Goal: Information Seeking & Learning: Learn about a topic

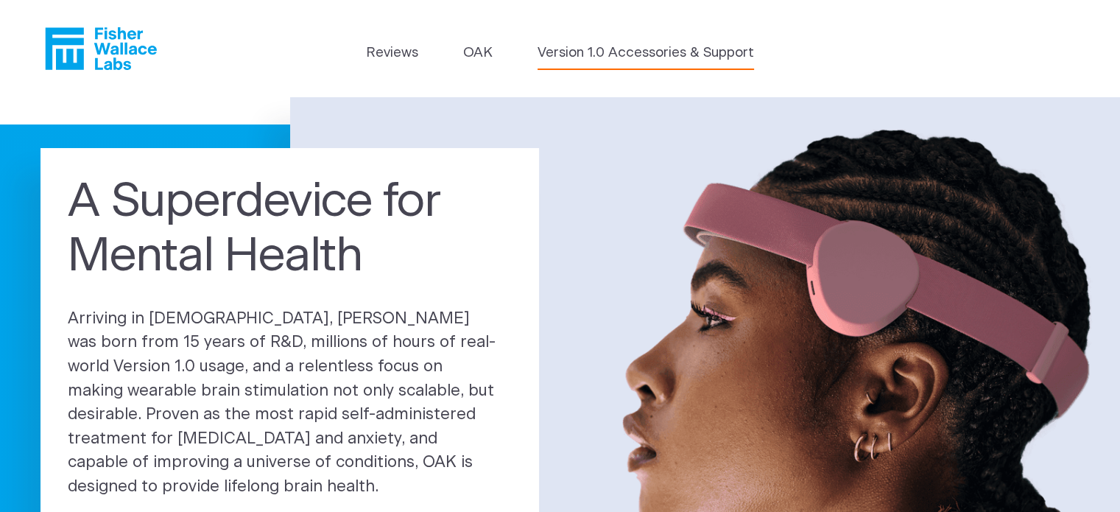
click at [596, 54] on link "Version 1.0 Accessories & Support" at bounding box center [646, 53] width 216 height 21
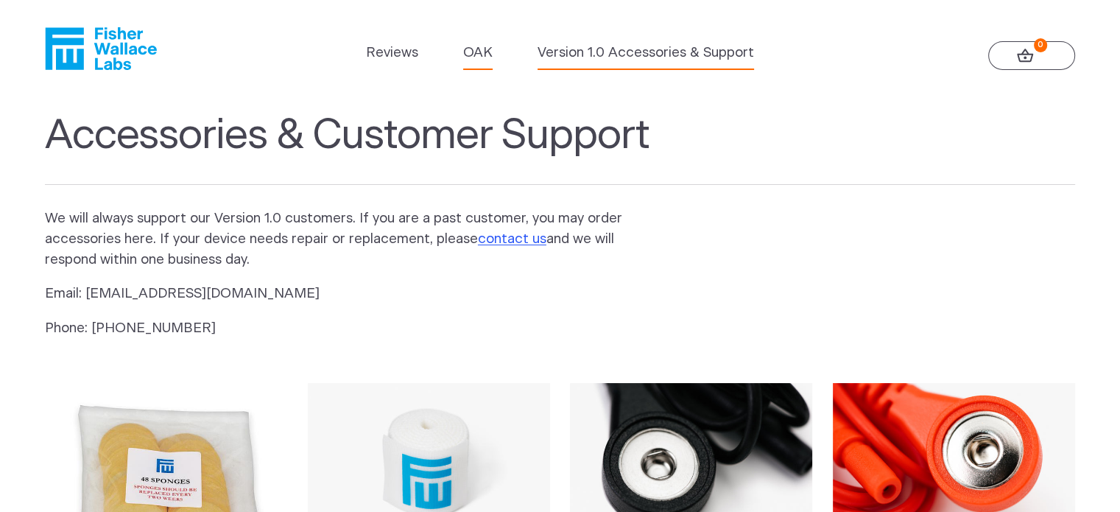
click at [479, 57] on link "OAK" at bounding box center [477, 53] width 29 height 21
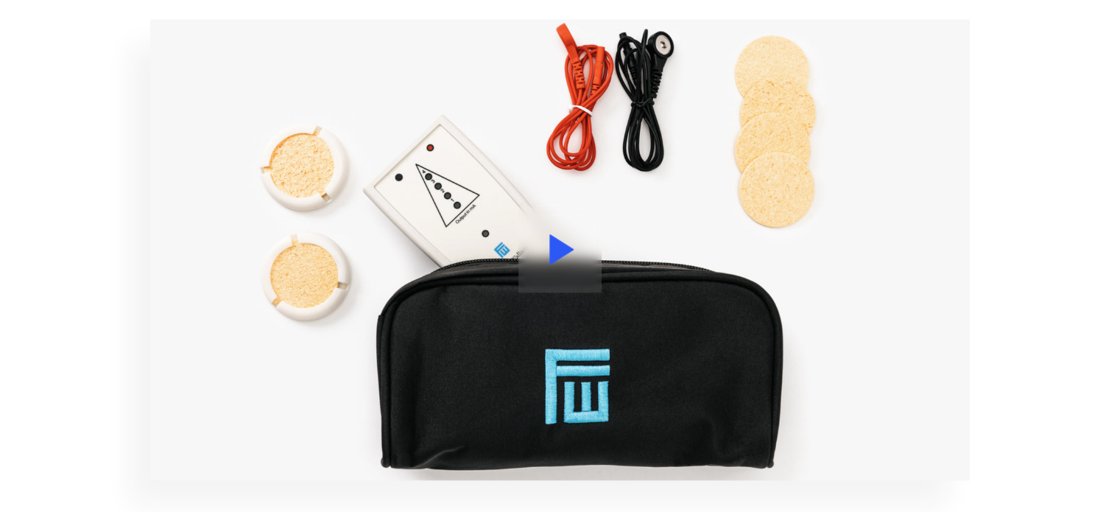
scroll to position [1532, 0]
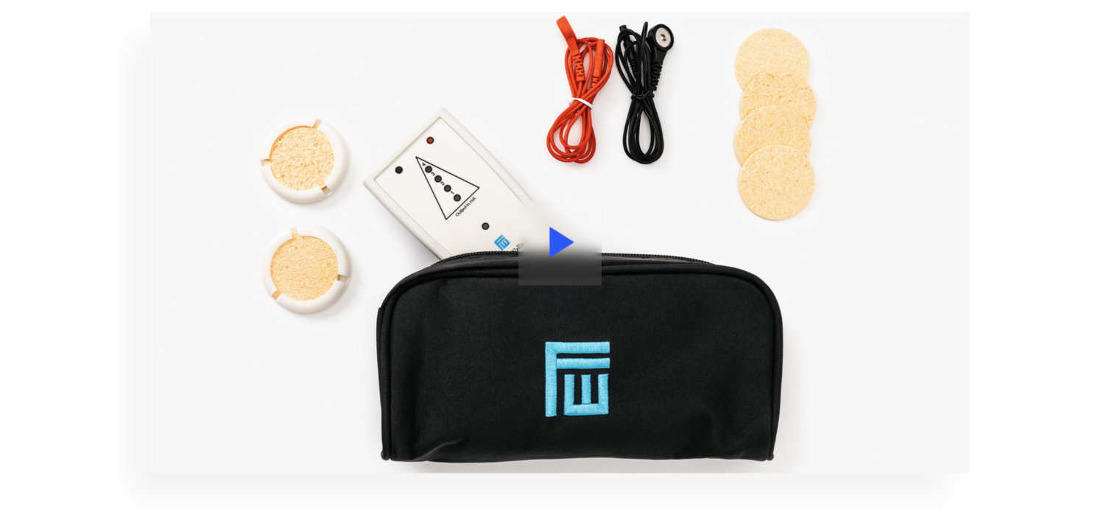
click at [545, 250] on button at bounding box center [559, 242] width 83 height 85
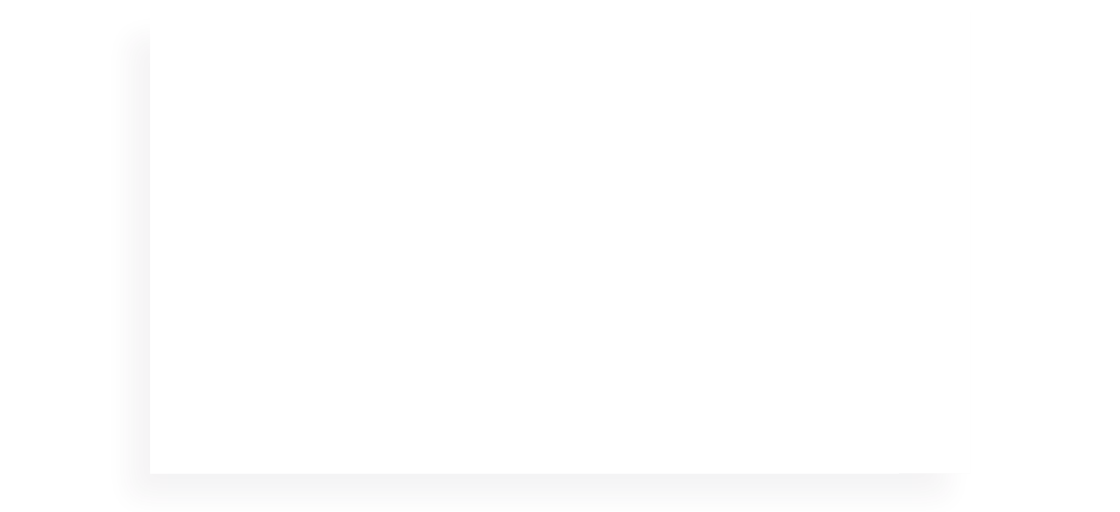
click at [104, 88] on section at bounding box center [560, 243] width 1120 height 516
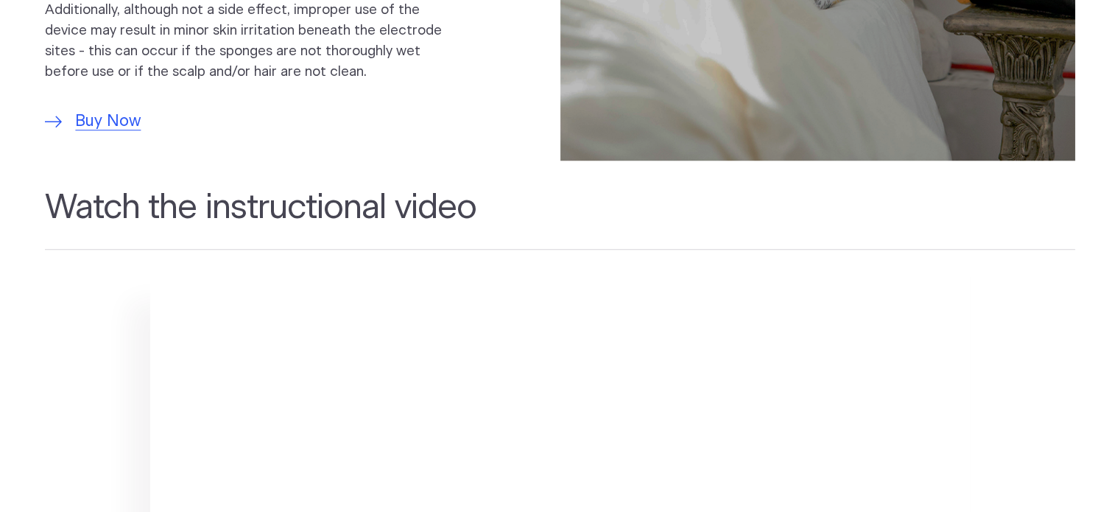
scroll to position [1325, 0]
